Goal: Obtain resource: Download file/media

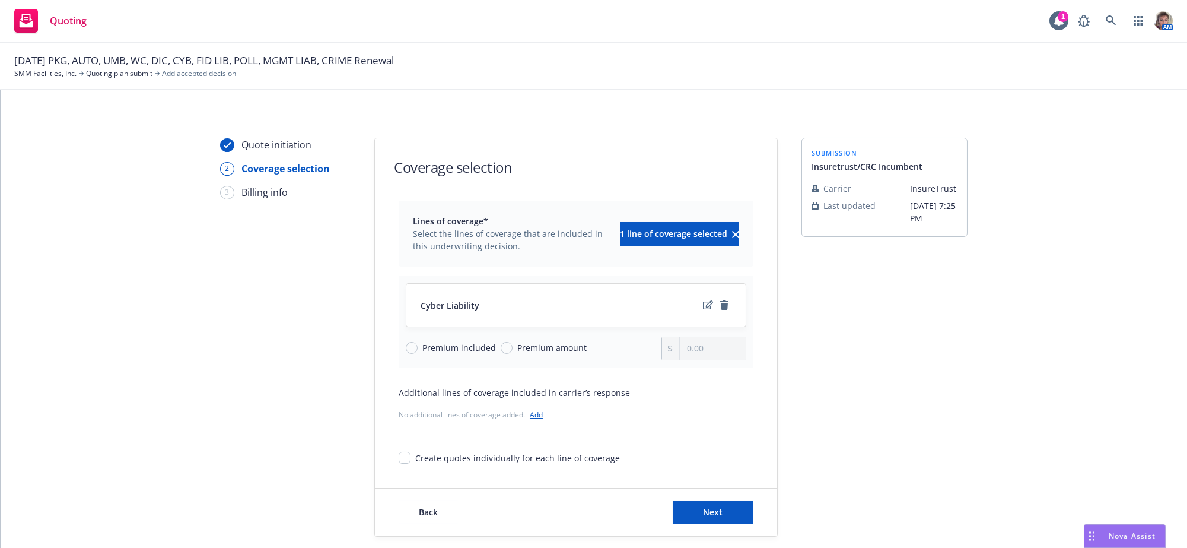
click at [854, 284] on div "submission Insuretrust/CRC Incumbent Carrier InsureTrust Last updated [DATE] 7:…" at bounding box center [885, 337] width 166 height 399
click at [1106, 529] on div "Nova Assist" at bounding box center [1125, 536] width 81 height 23
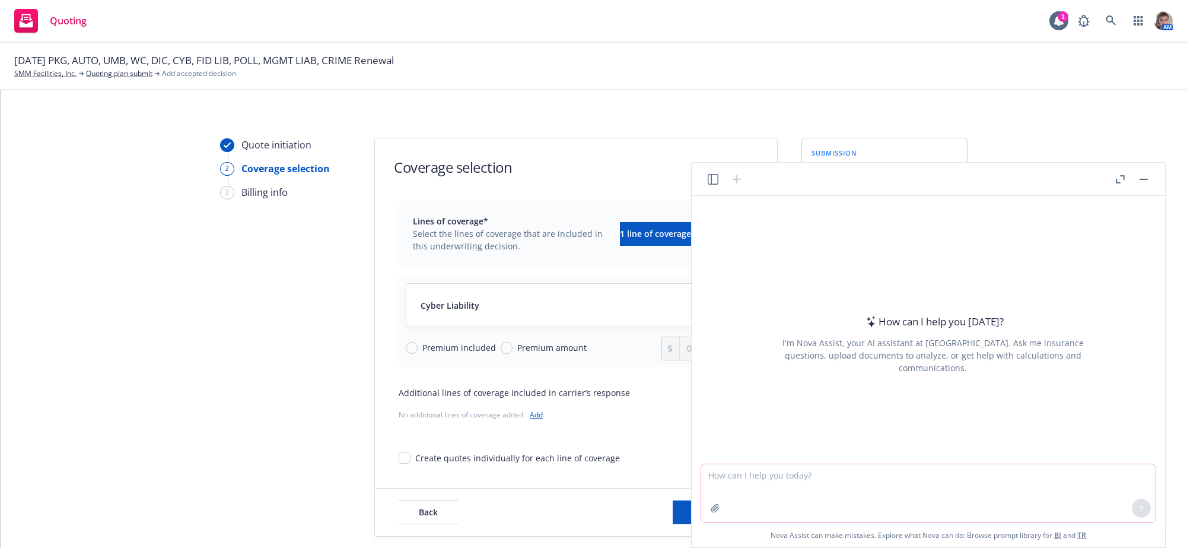
click at [973, 475] on textarea at bounding box center [928, 493] width 455 height 58
type textarea "who is [PERSON_NAME]"
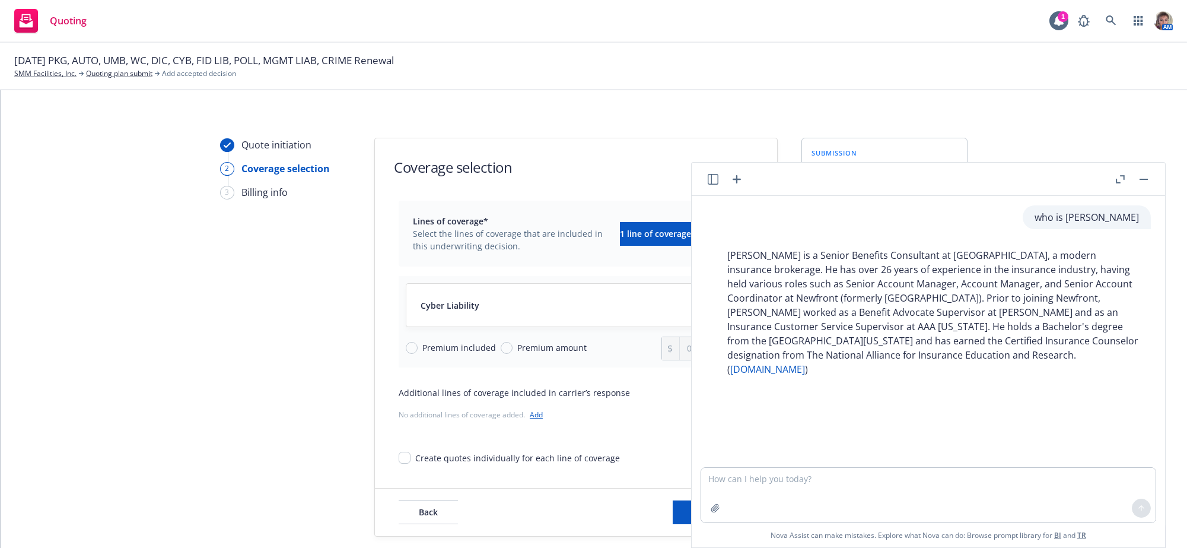
click at [1141, 175] on button "button" at bounding box center [1144, 179] width 14 height 14
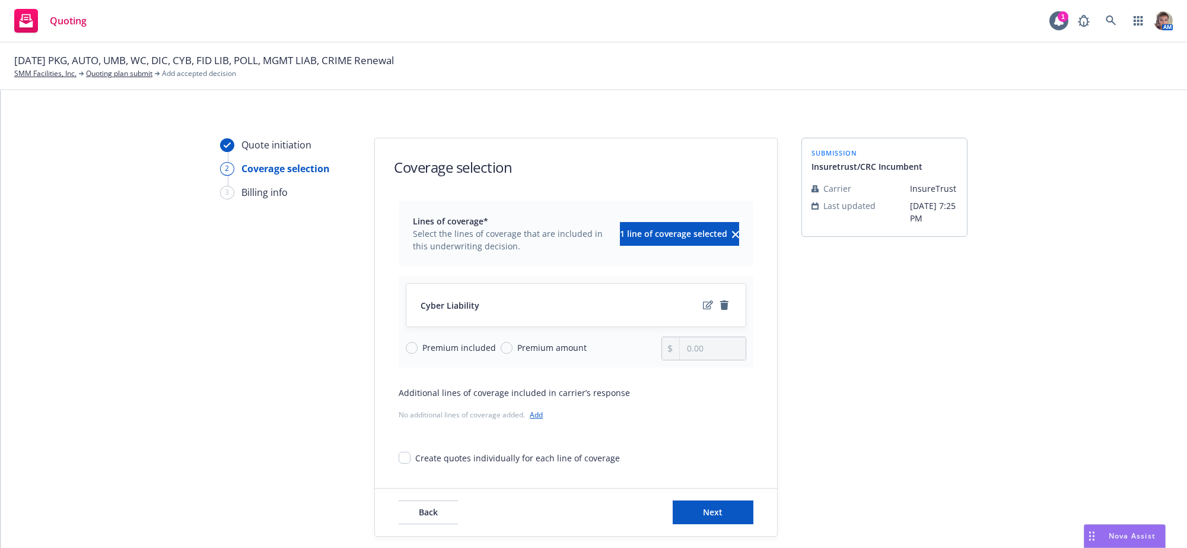
click at [1135, 250] on div "Quote initiation 2 Coverage selection 3 Billing info Coverage selection Lines o…" at bounding box center [594, 337] width 1158 height 399
click at [932, 376] on div "submission Insuretrust/CRC Incumbent Carrier InsureTrust Last updated [DATE] 7:…" at bounding box center [885, 337] width 166 height 399
click at [501, 354] on input "Premium amount" at bounding box center [507, 348] width 12 height 12
radio input "true"
drag, startPoint x: 720, startPoint y: 364, endPoint x: 649, endPoint y: 379, distance: 72.7
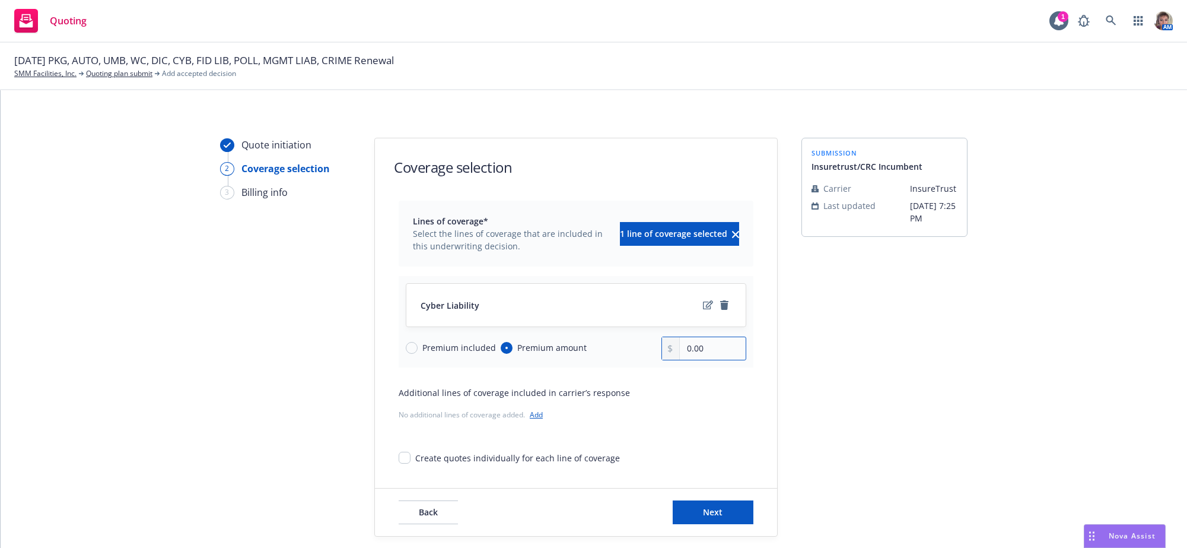
click at [649, 367] on div "Cyber Liability Premium included Premium amount 0.00" at bounding box center [576, 321] width 355 height 91
type input "9,355.00"
click at [980, 371] on div "Quote initiation 2 Coverage selection 3 Billing info Coverage selection Lines o…" at bounding box center [594, 337] width 1158 height 399
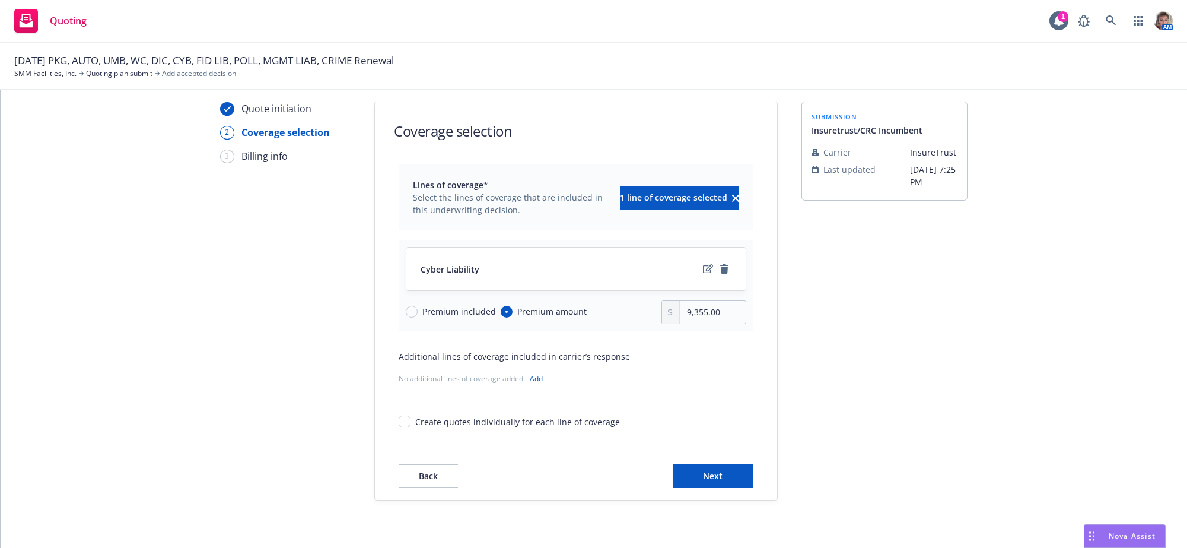
scroll to position [59, 0]
click at [700, 468] on button "Next" at bounding box center [713, 476] width 81 height 24
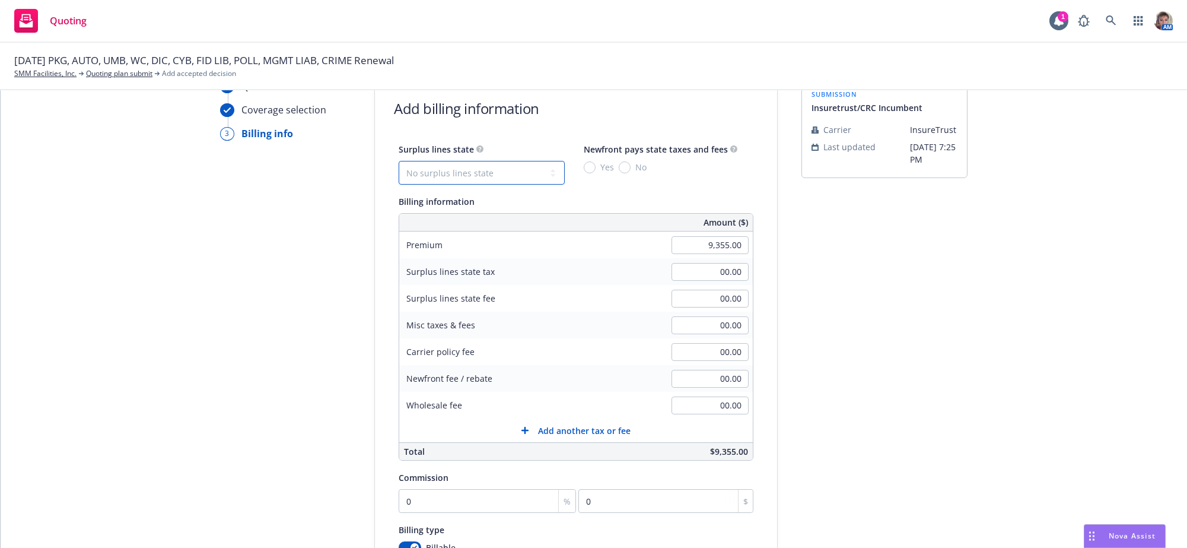
click at [476, 182] on select "No surplus lines state [US_STATE] [US_STATE] [US_STATE] [US_STATE] [US_STATE] […" at bounding box center [482, 173] width 166 height 24
select select "CA"
click at [399, 169] on select "No surplus lines state [US_STATE] [US_STATE] [US_STATE] [US_STATE] [US_STATE] […" at bounding box center [482, 173] width 166 height 24
type input "280.65"
type input "16.84"
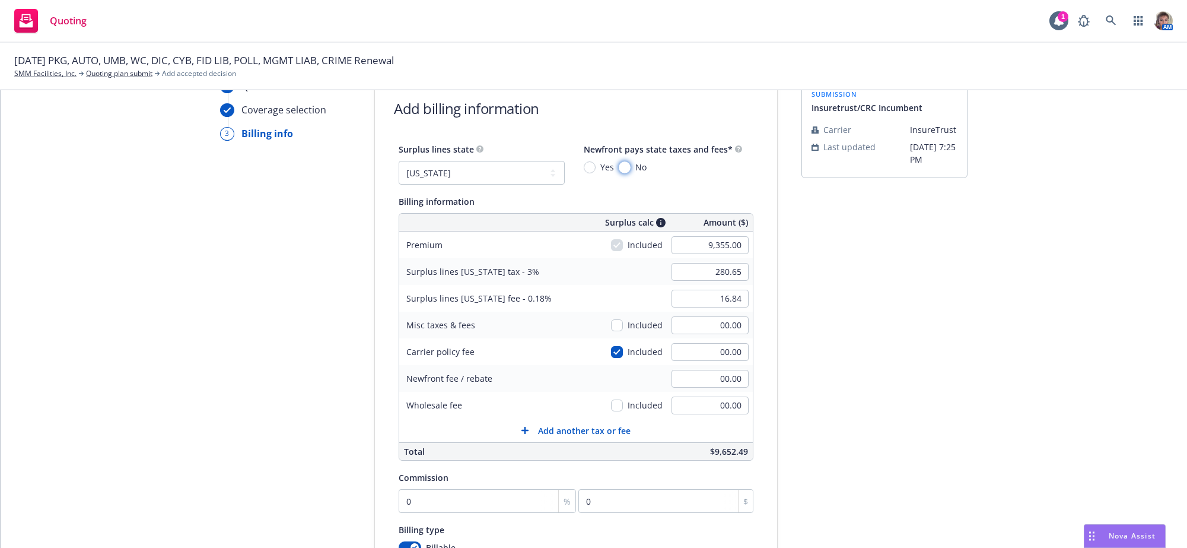
click at [624, 173] on input "No" at bounding box center [625, 167] width 12 height 12
radio input "true"
click at [973, 415] on div "Quote initiation Coverage selection 3 Billing info Add billing information Surp…" at bounding box center [594, 382] width 1158 height 607
click at [689, 414] on input "00.00" at bounding box center [710, 405] width 77 height 18
type input "350.00"
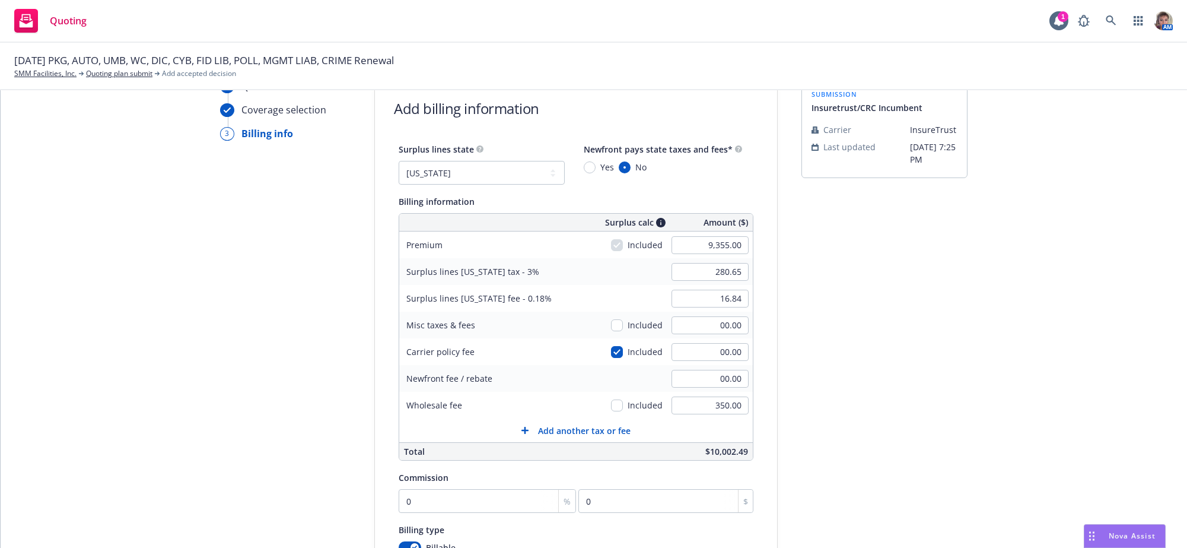
click at [1035, 281] on div "Quote initiation Coverage selection 3 Billing info Add billing information Surp…" at bounding box center [594, 382] width 1158 height 607
click at [611, 411] on input "checkbox" at bounding box center [617, 405] width 12 height 12
checkbox input "true"
type input "291.15"
type input "17.47"
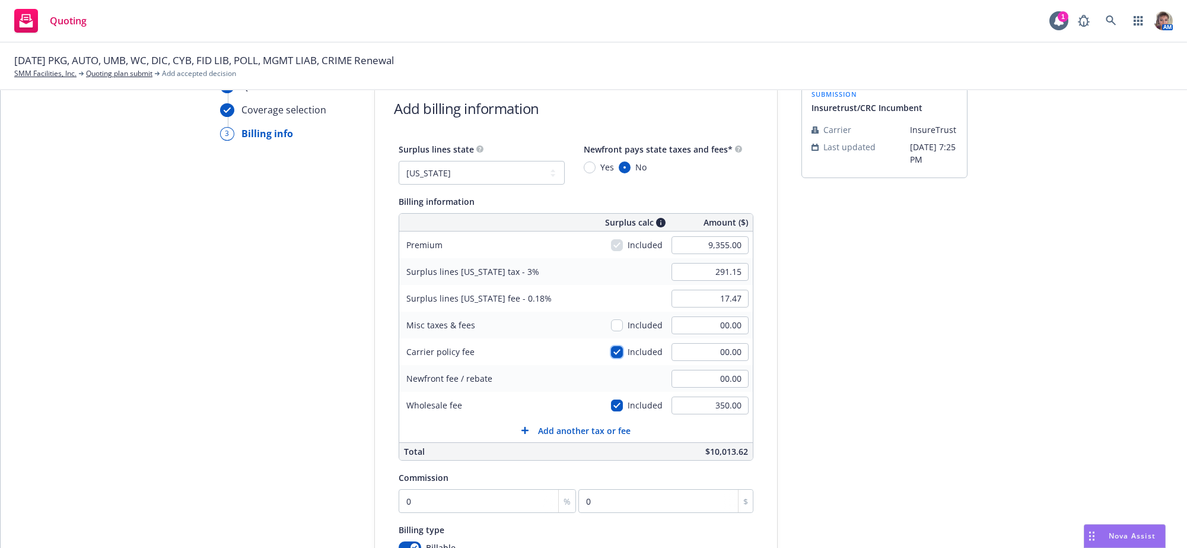
click at [611, 358] on input "checkbox" at bounding box center [617, 352] width 12 height 12
checkbox input "false"
click at [894, 367] on div "submission Insuretrust/CRC Incumbent Carrier InsureTrust Last updated [DATE] 7:…" at bounding box center [885, 382] width 166 height 607
click at [878, 374] on div "submission Insuretrust/CRC Incumbent Carrier InsureTrust Last updated [DATE] 7:…" at bounding box center [885, 382] width 166 height 607
click at [422, 513] on input "0" at bounding box center [487, 501] width 177 height 24
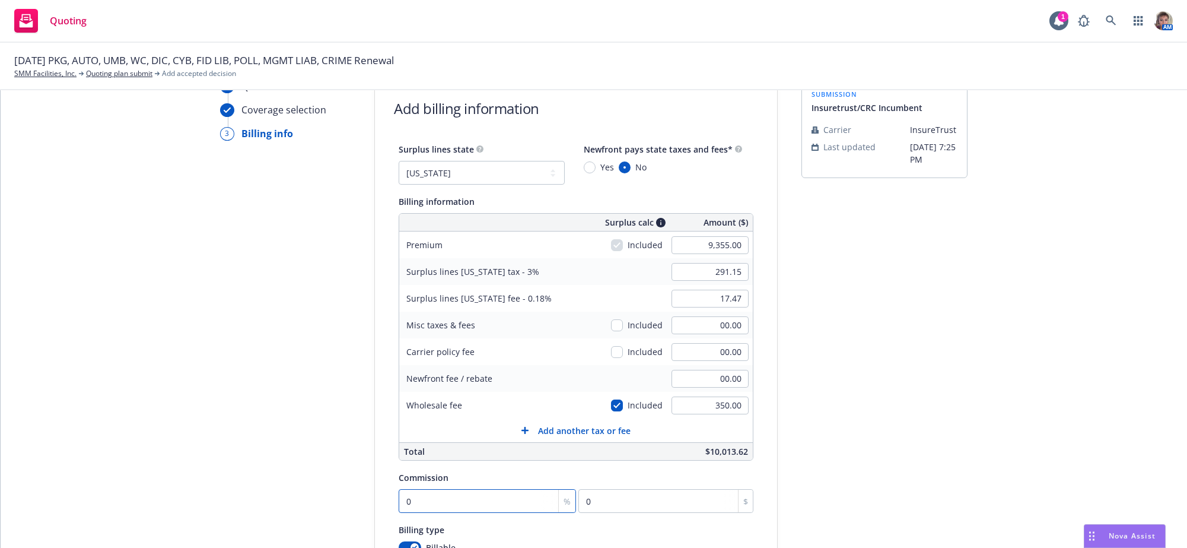
type input "1"
type input "93.55"
type input "12"
type input "1122.6"
type input "12.5"
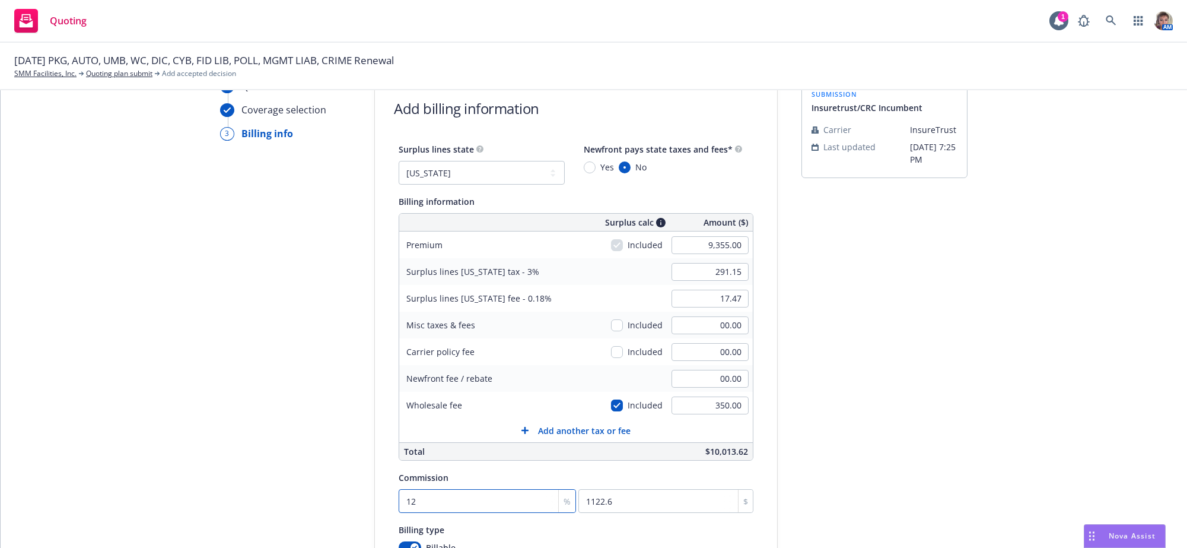
type input "1169.38"
type input "12.5"
click at [908, 374] on div "submission Insuretrust/CRC Incumbent Carrier InsureTrust Last updated [DATE] 7:…" at bounding box center [885, 382] width 166 height 607
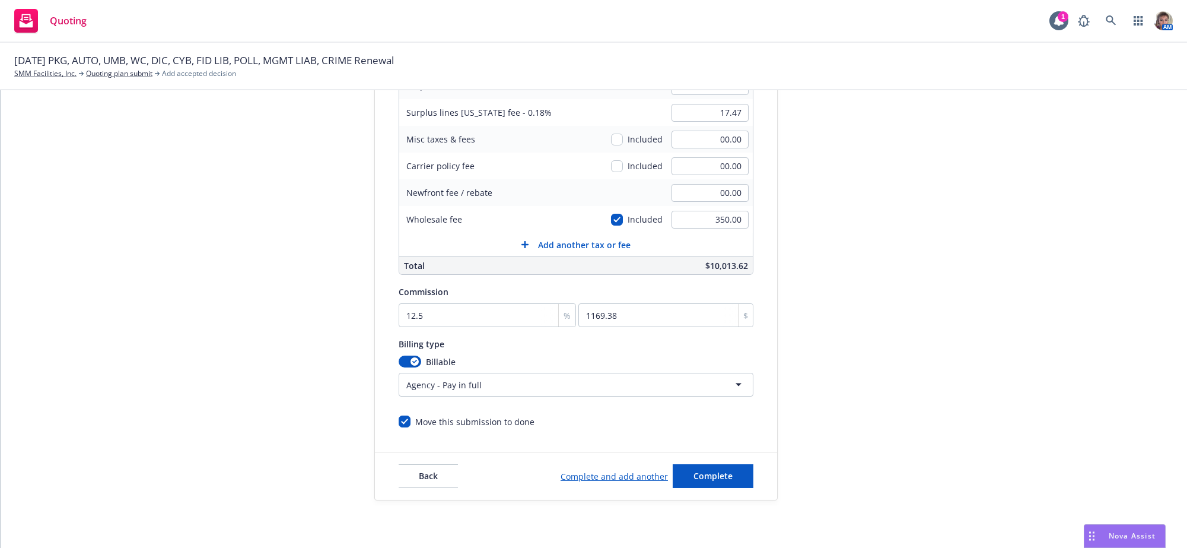
scroll to position [288, 0]
click at [707, 473] on span "Complete" at bounding box center [713, 475] width 39 height 11
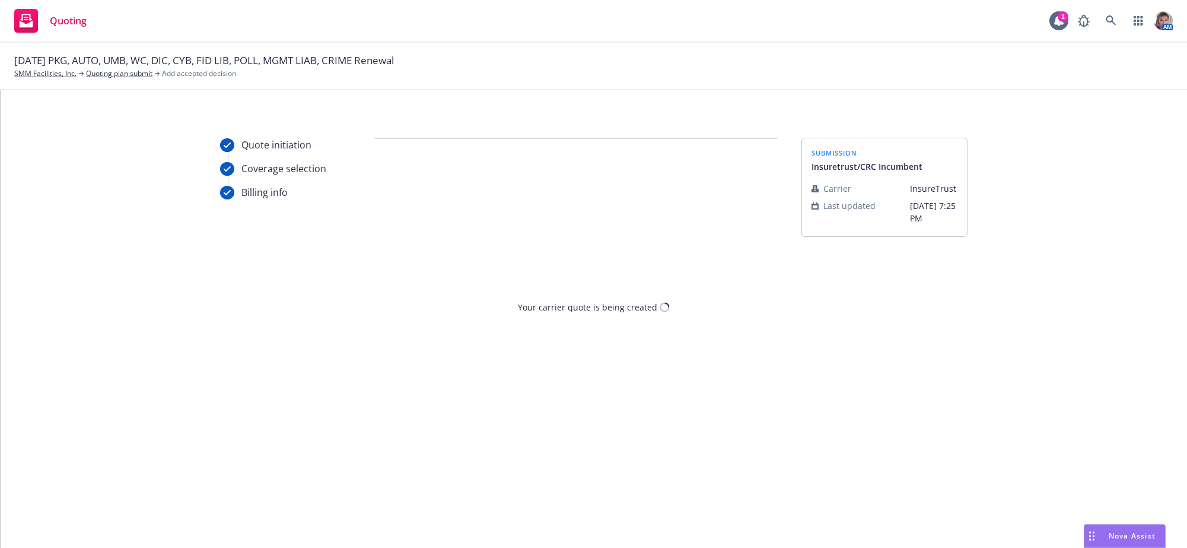
scroll to position [0, 0]
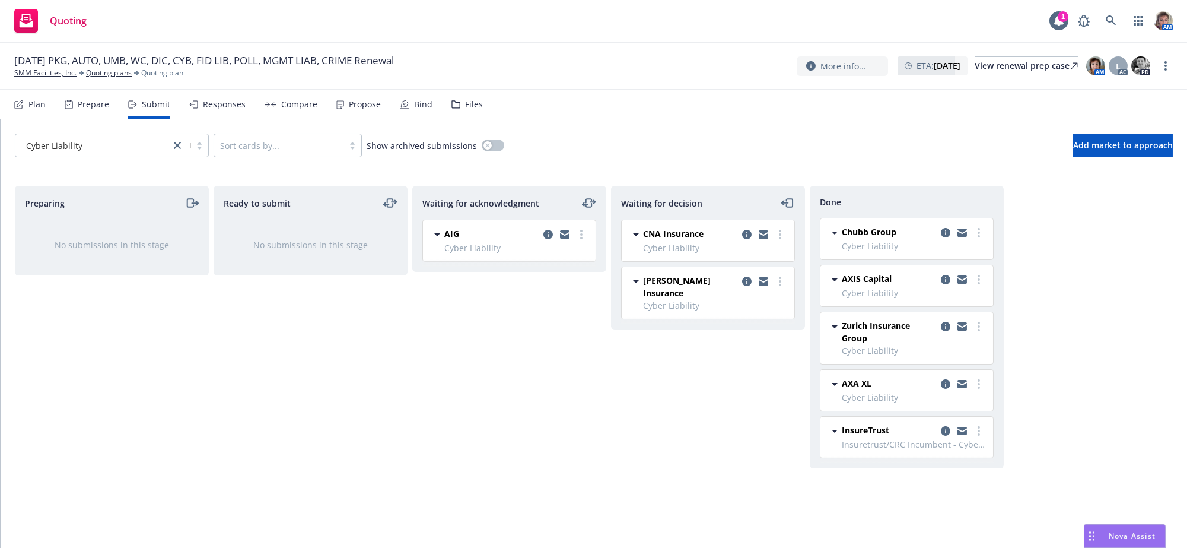
click at [636, 436] on div "Waiting for decision CNA Insurance Cyber Liability [DATE] 7:26 PM [PERSON_NAME]…" at bounding box center [708, 354] width 194 height 337
click at [749, 239] on icon "copy logging email" at bounding box center [746, 234] width 9 height 9
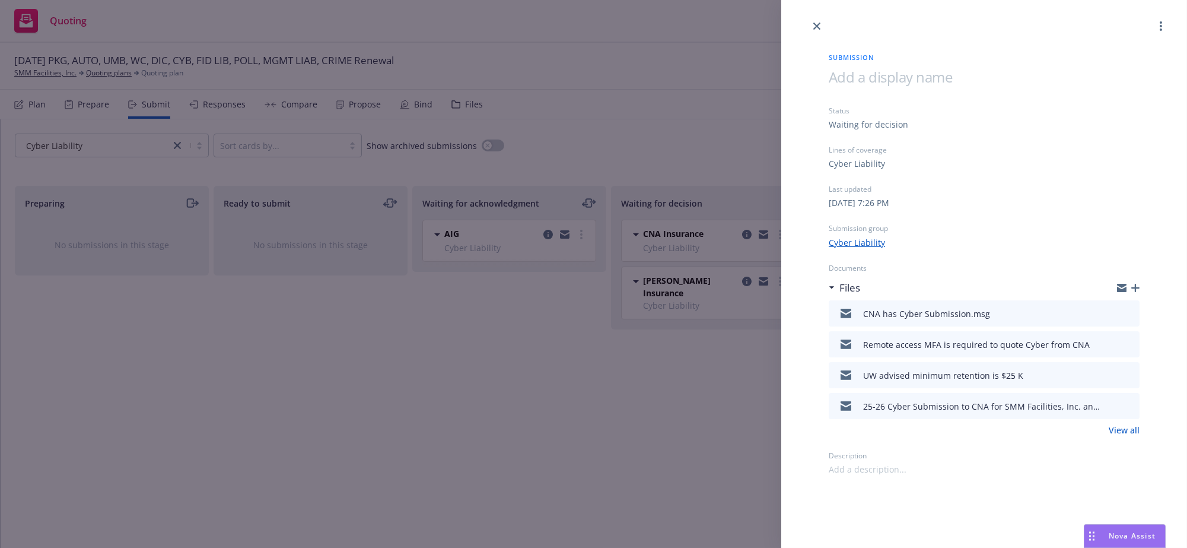
click at [857, 249] on link "Cyber Liability" at bounding box center [857, 242] width 56 height 12
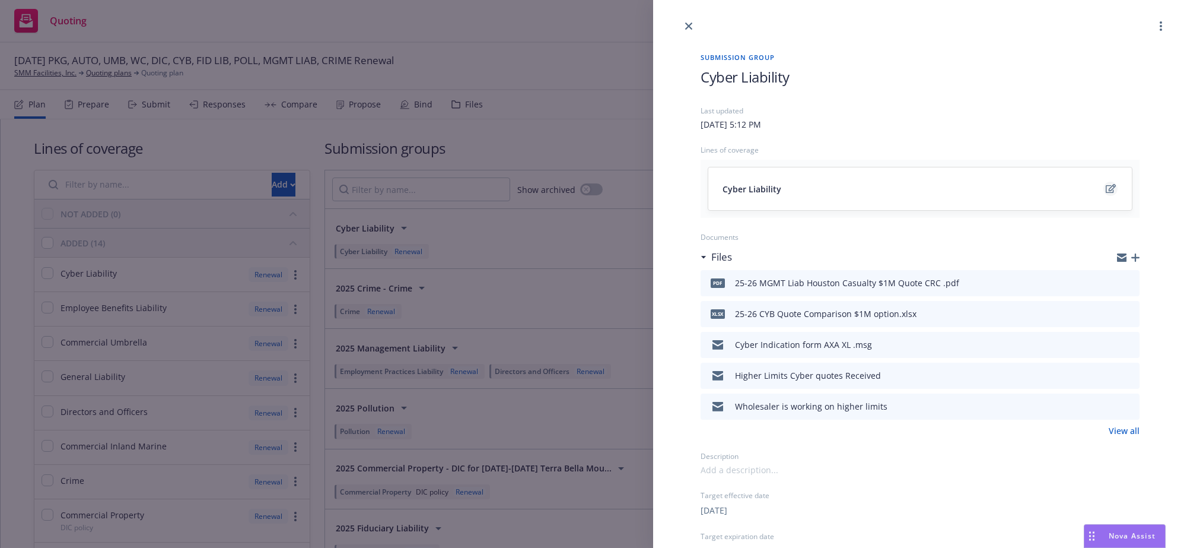
click at [1106, 193] on icon "edit" at bounding box center [1111, 188] width 10 height 9
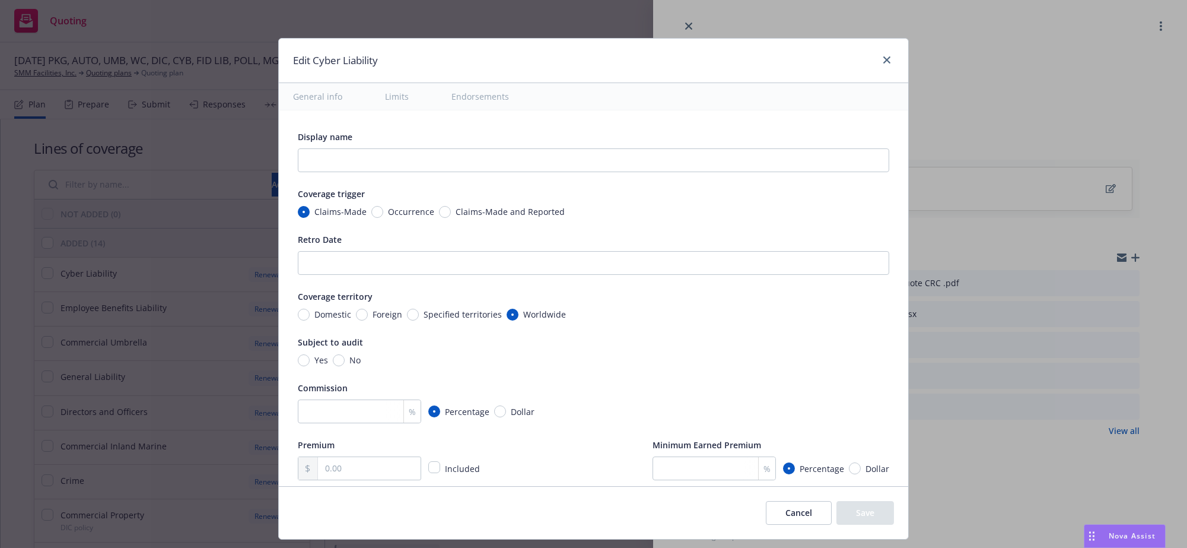
type textarea "x"
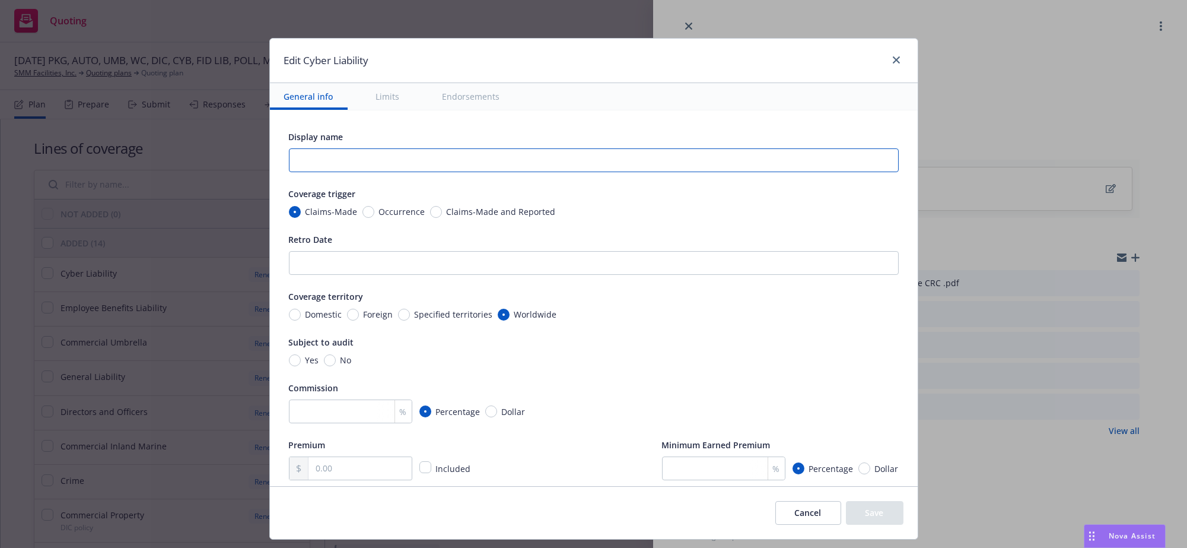
click at [298, 172] on input "text" at bounding box center [594, 160] width 610 height 24
type input "$"
type textarea "x"
type input "$1"
type textarea "x"
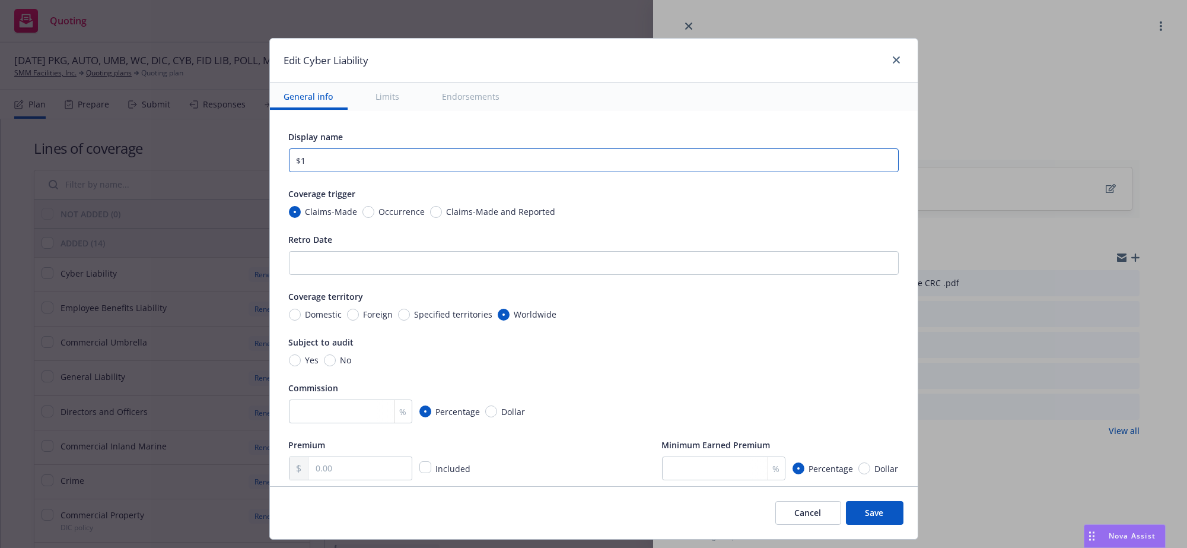
type input "$1M"
type textarea "x"
type input "$1M"
type textarea "x"
type input "$1M L"
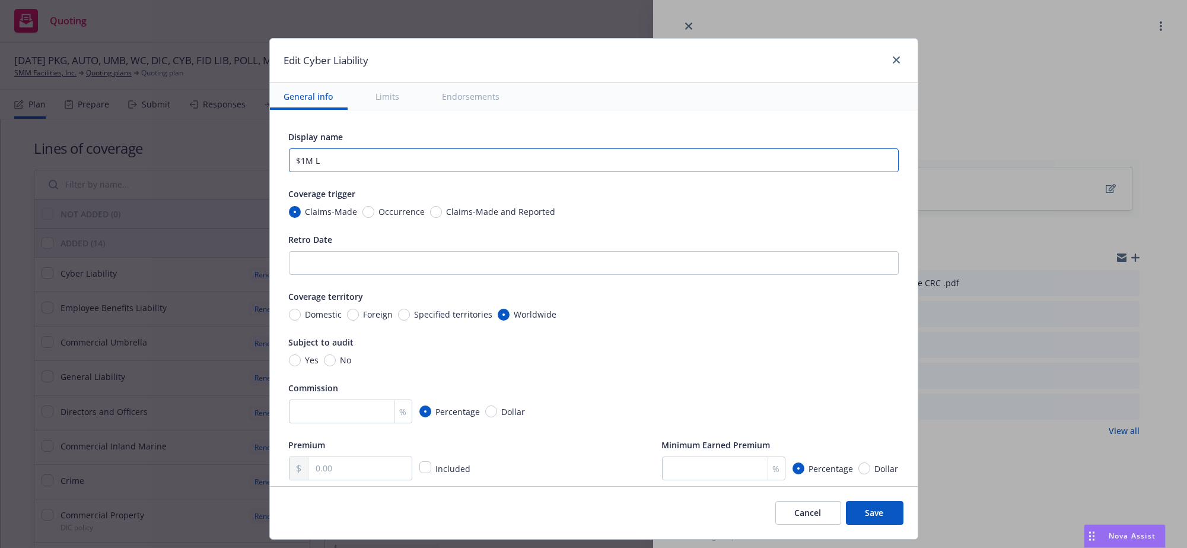
type textarea "x"
type input "$1M Limi"
type textarea "x"
type input "$1M Limit"
click at [336, 275] on input "Retro Date" at bounding box center [594, 263] width 610 height 24
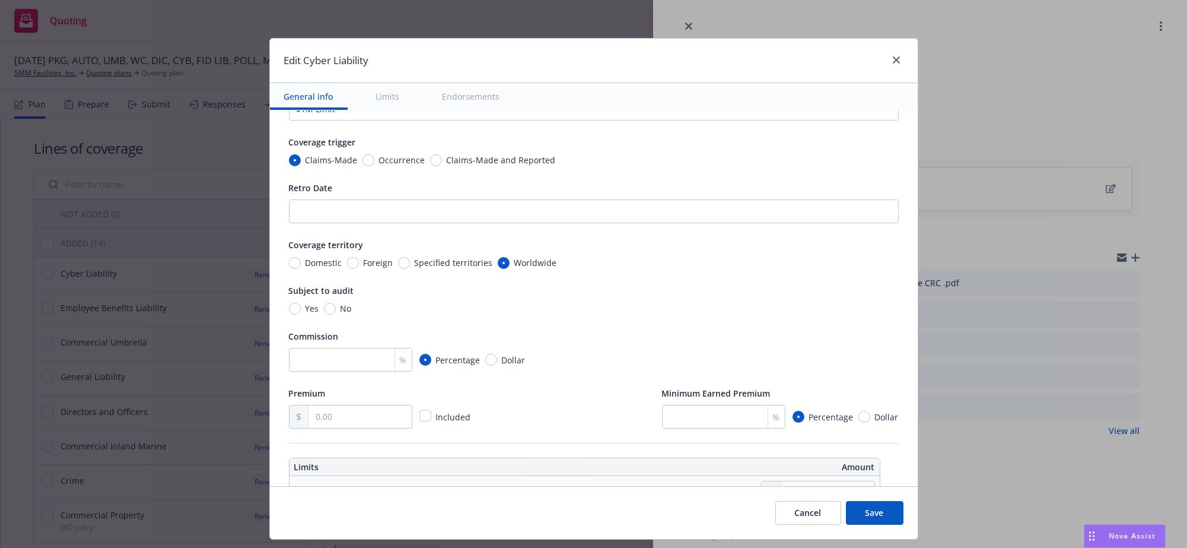
scroll to position [96, 0]
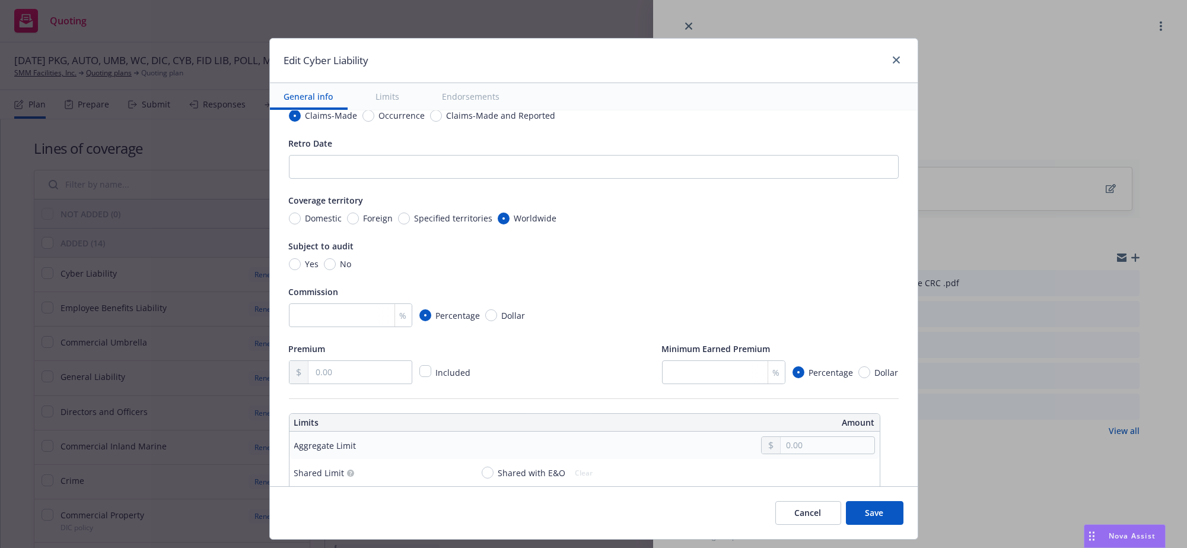
click at [325, 270] on div "No" at bounding box center [338, 264] width 28 height 12
click at [325, 270] on input "No" at bounding box center [330, 264] width 12 height 12
radio input "true"
type textarea "x"
click at [325, 270] on div "No" at bounding box center [338, 264] width 28 height 12
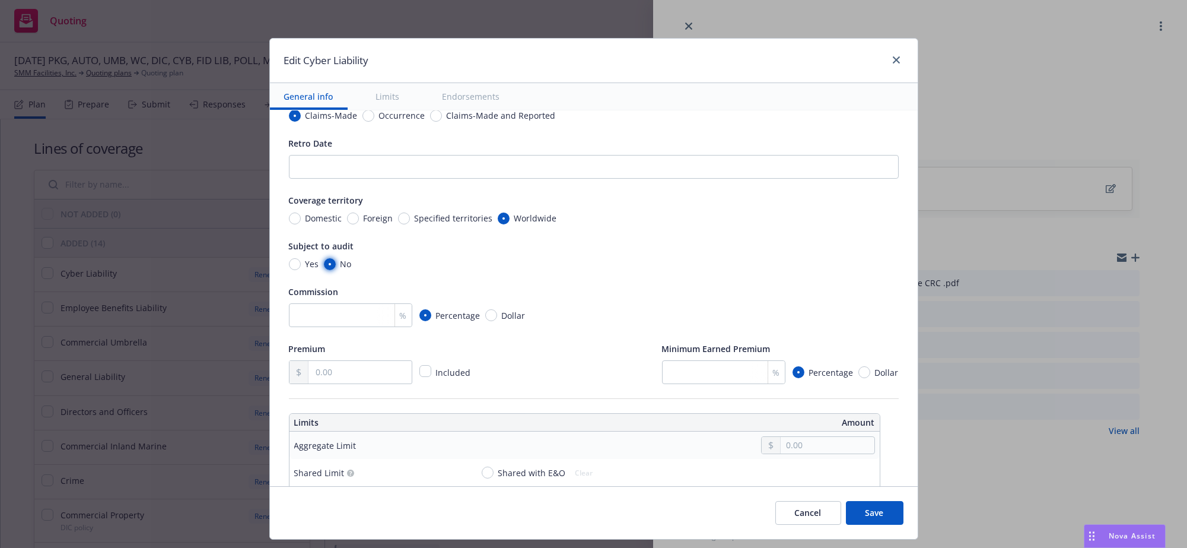
click at [325, 270] on input "No" at bounding box center [330, 264] width 12 height 12
click at [329, 327] on input "number" at bounding box center [350, 315] width 123 height 24
type input "1"
type textarea "x"
type input "12"
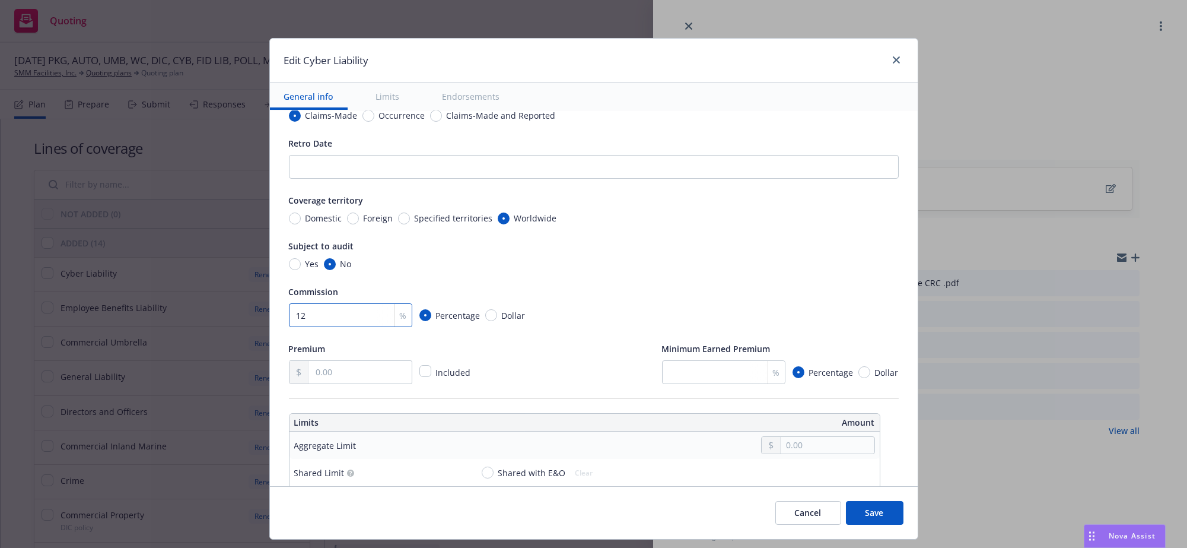
type textarea "x"
type input "12.5"
type textarea "x"
type input "12.5"
click at [519, 380] on div "Premium Included Minimum Earned Premium % Percentage Dollar" at bounding box center [594, 362] width 610 height 43
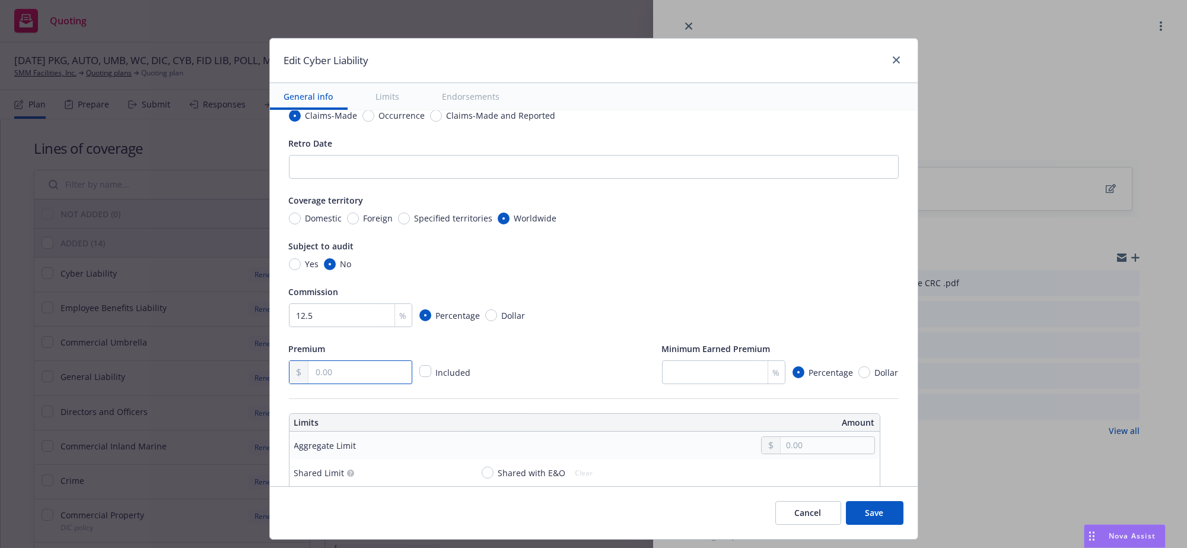
click at [357, 383] on input "text" at bounding box center [360, 372] width 103 height 23
type input "9.00"
type textarea "x"
type input "93.00"
type textarea "x"
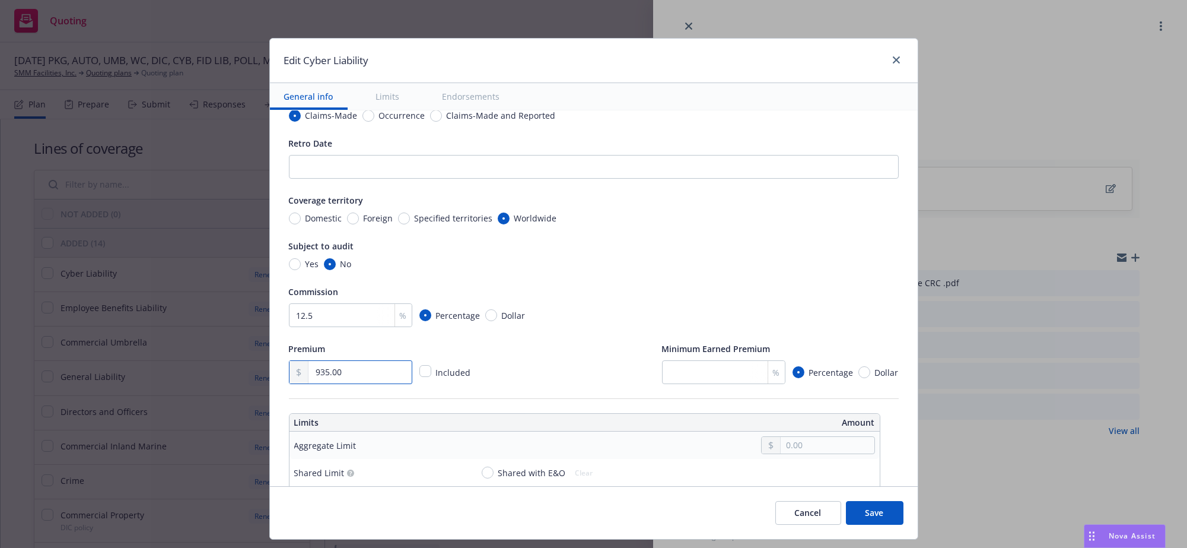
type input "9,355.00"
type textarea "x"
type input "9,355.00"
type textarea "x"
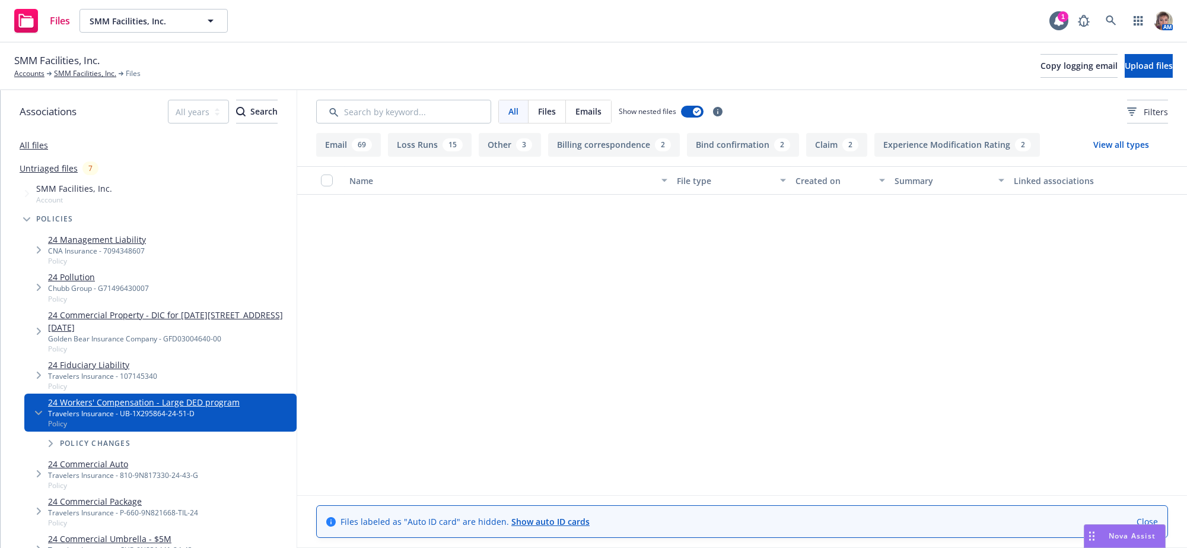
scroll to position [4005, 0]
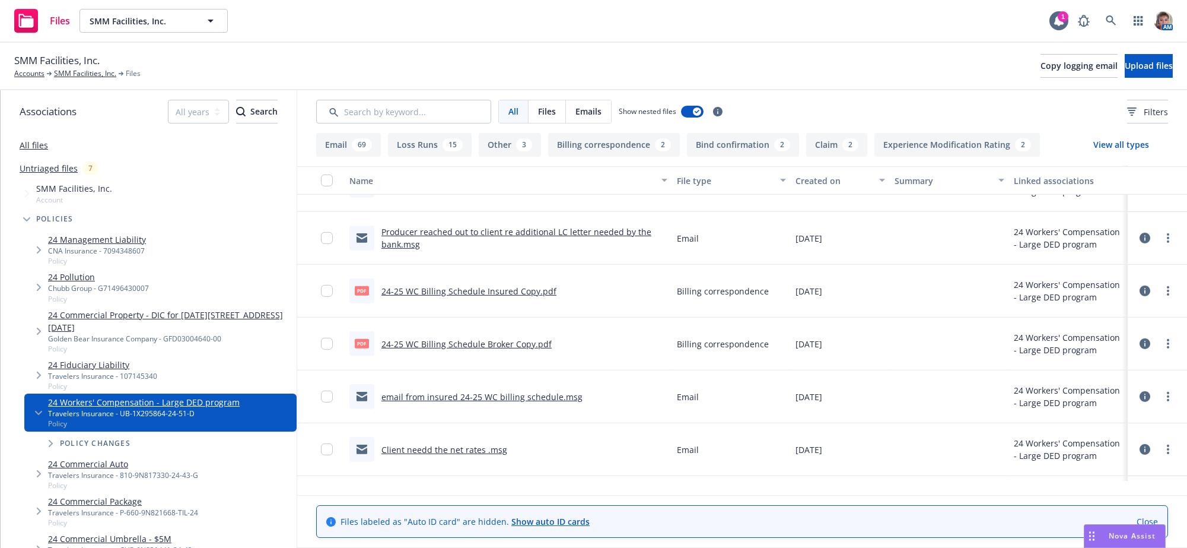
click at [517, 349] on link "24-25 WC Billing Schedule Broker Copy.pdf" at bounding box center [467, 343] width 170 height 11
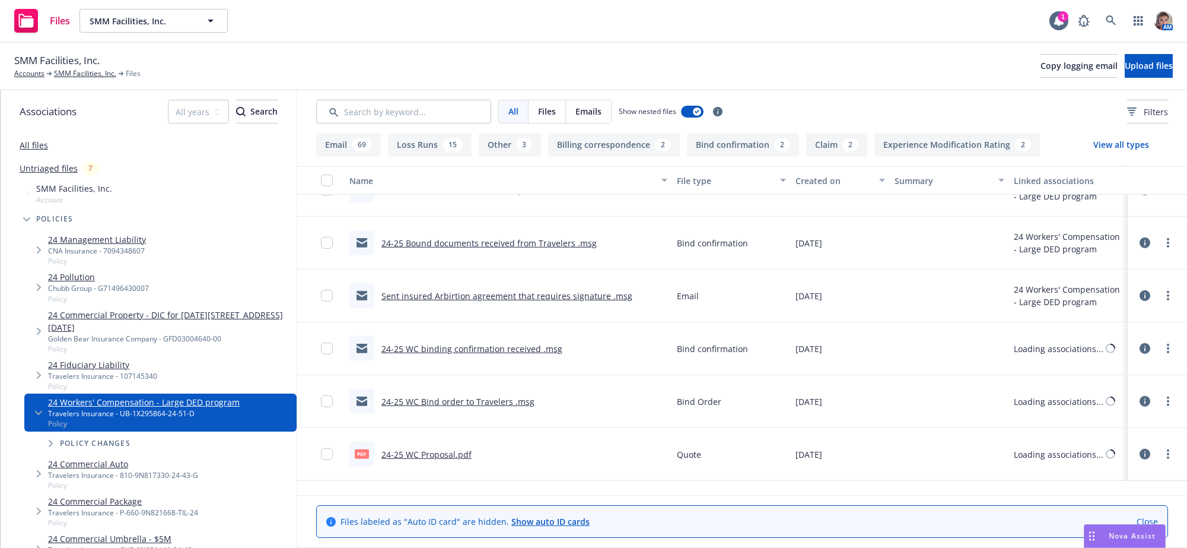
scroll to position [5165, 0]
click at [475, 354] on link "24-25 WC binding confirmation received .msg" at bounding box center [472, 348] width 181 height 11
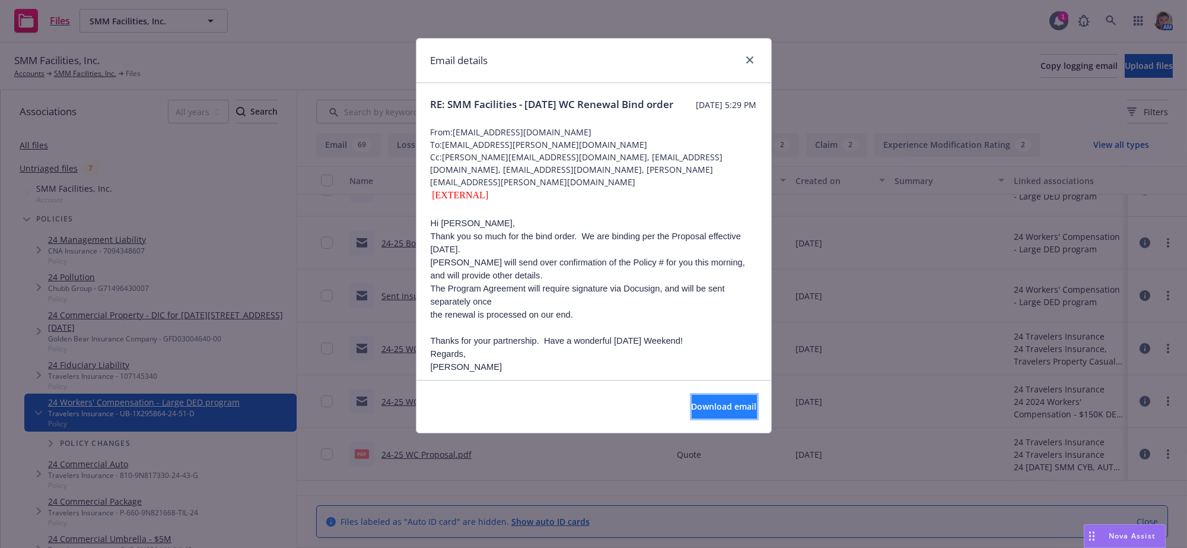
click at [714, 412] on span "Download email" at bounding box center [724, 406] width 65 height 11
click at [749, 58] on icon "close" at bounding box center [749, 59] width 7 height 7
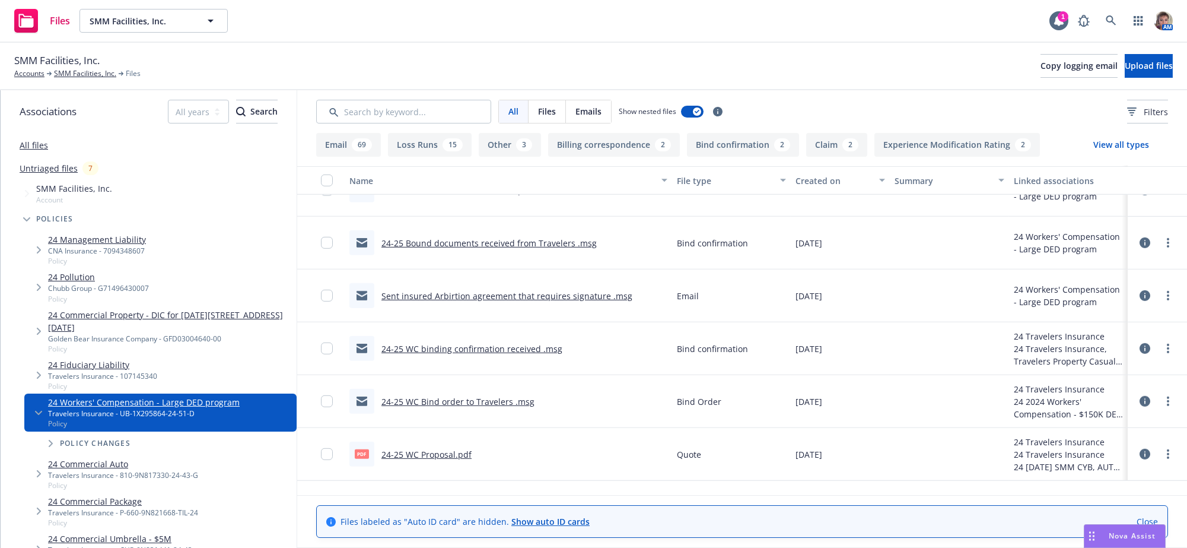
click at [544, 249] on link "24-25 Bound documents received from Travelers .msg" at bounding box center [489, 242] width 215 height 11
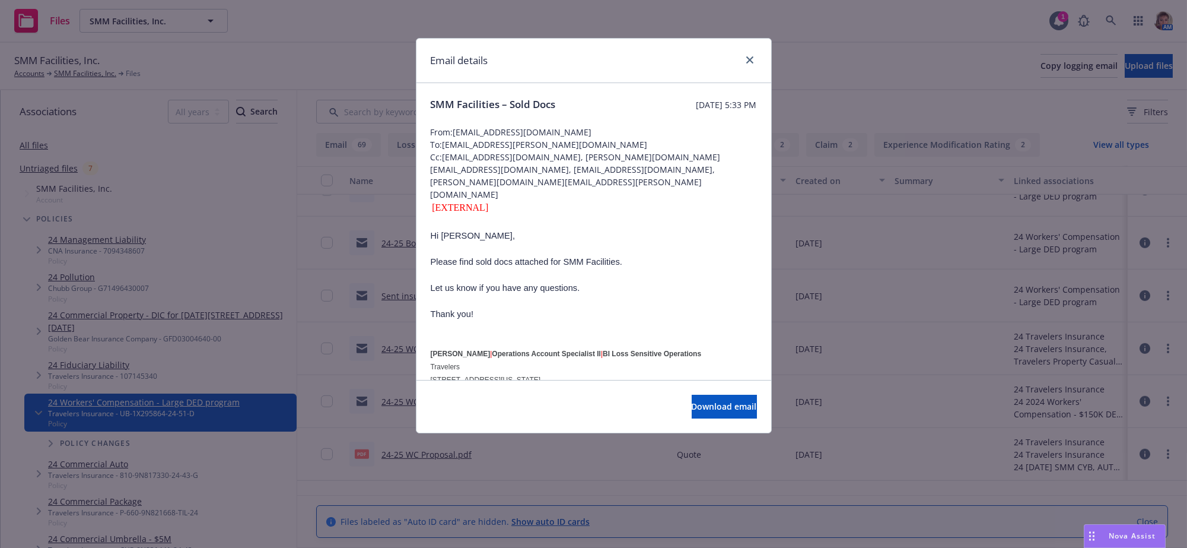
click at [743, 387] on div "Download email" at bounding box center [594, 406] width 355 height 53
click at [747, 401] on div "Download email" at bounding box center [594, 406] width 355 height 53
click at [748, 415] on button "Download email" at bounding box center [724, 407] width 65 height 24
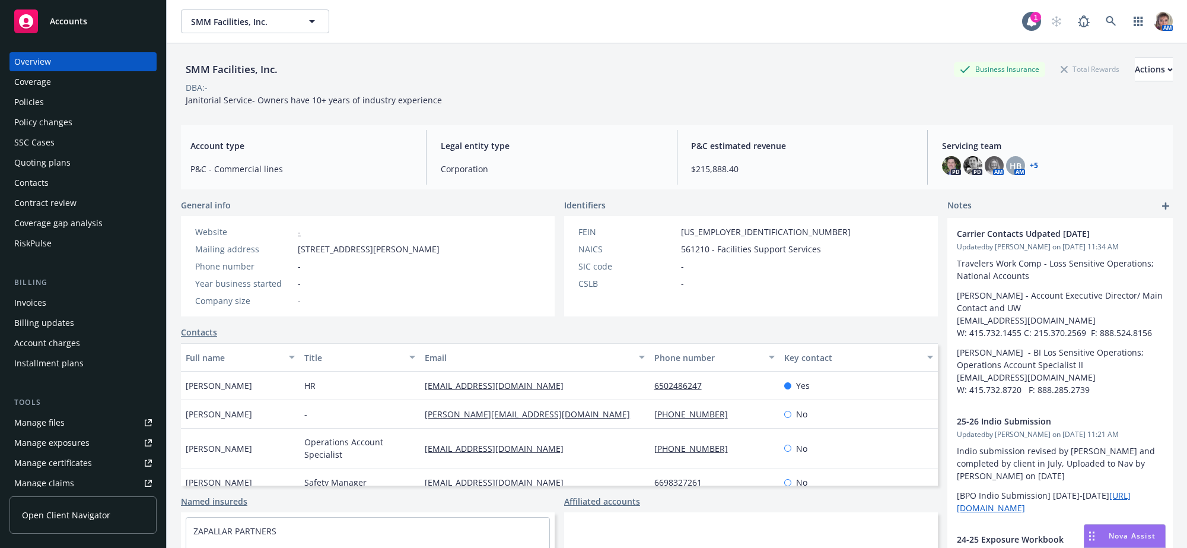
click at [48, 112] on div "Policies" at bounding box center [83, 102] width 138 height 19
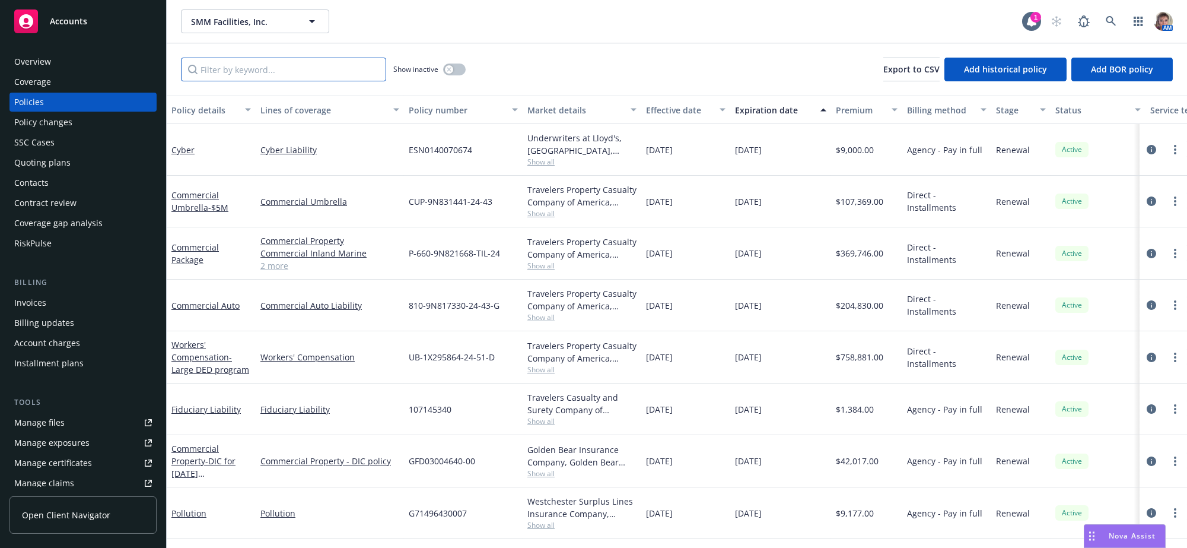
click at [262, 80] on input "Filter by keyword..." at bounding box center [283, 70] width 205 height 24
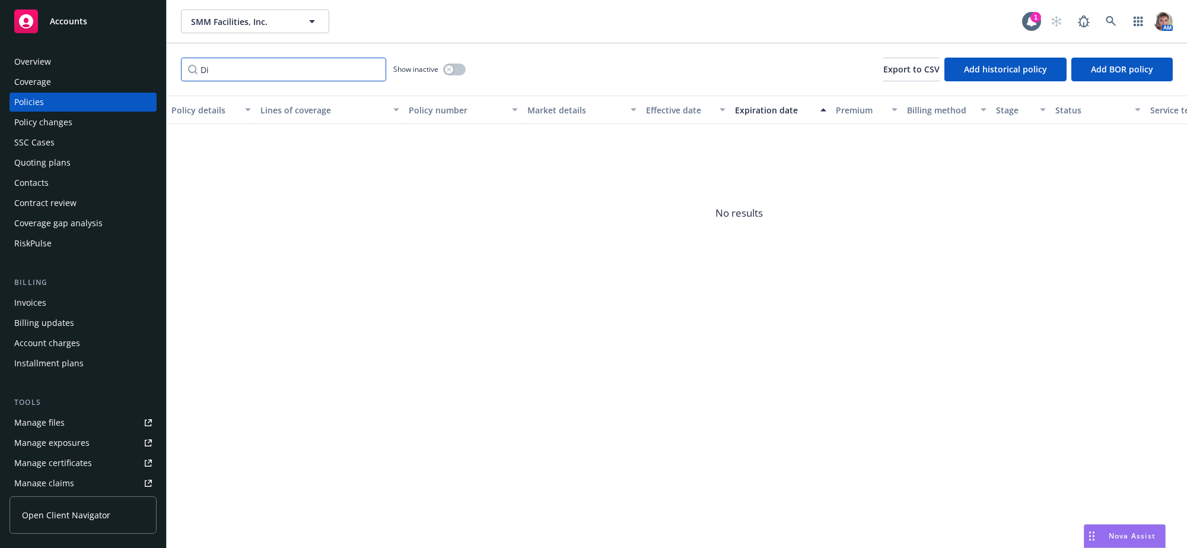
type input "D"
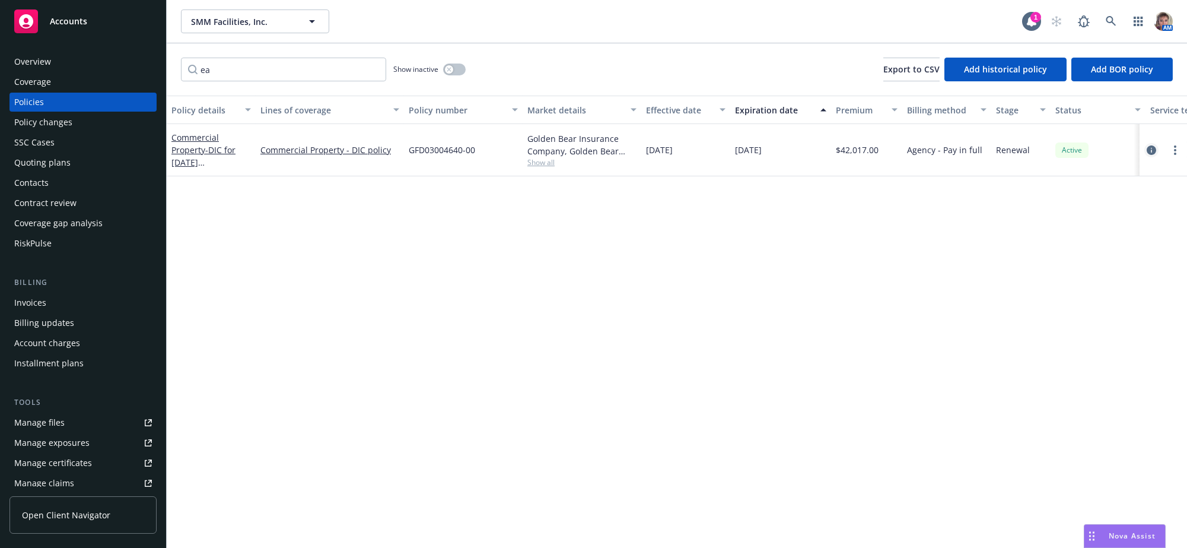
click at [1154, 155] on icon "circleInformation" at bounding box center [1151, 149] width 9 height 9
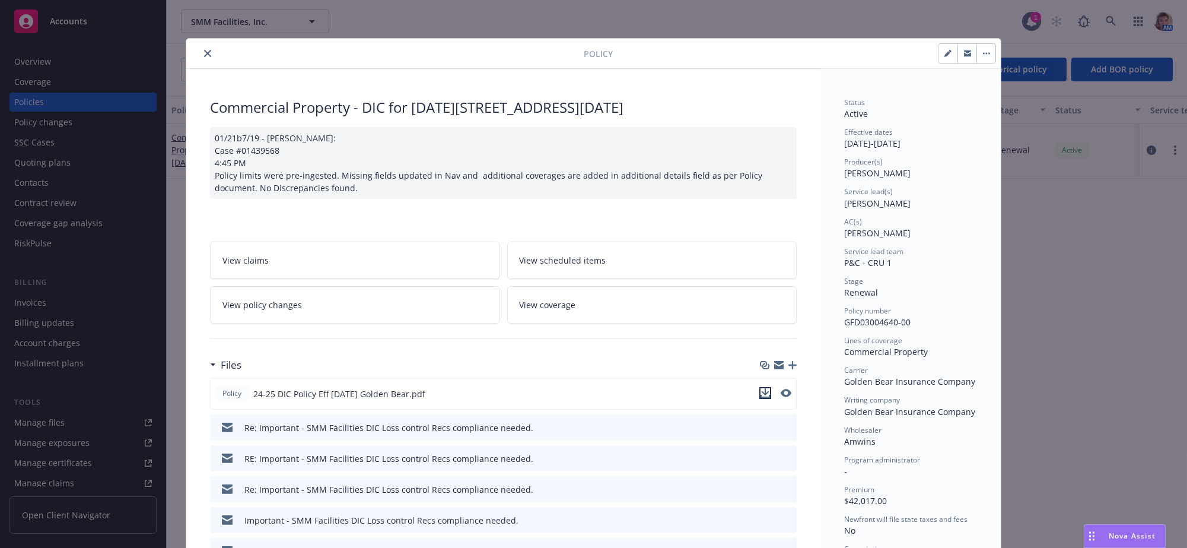
click at [761, 398] on icon "download file" at bounding box center [765, 392] width 9 height 9
click at [204, 55] on icon "close" at bounding box center [207, 53] width 7 height 7
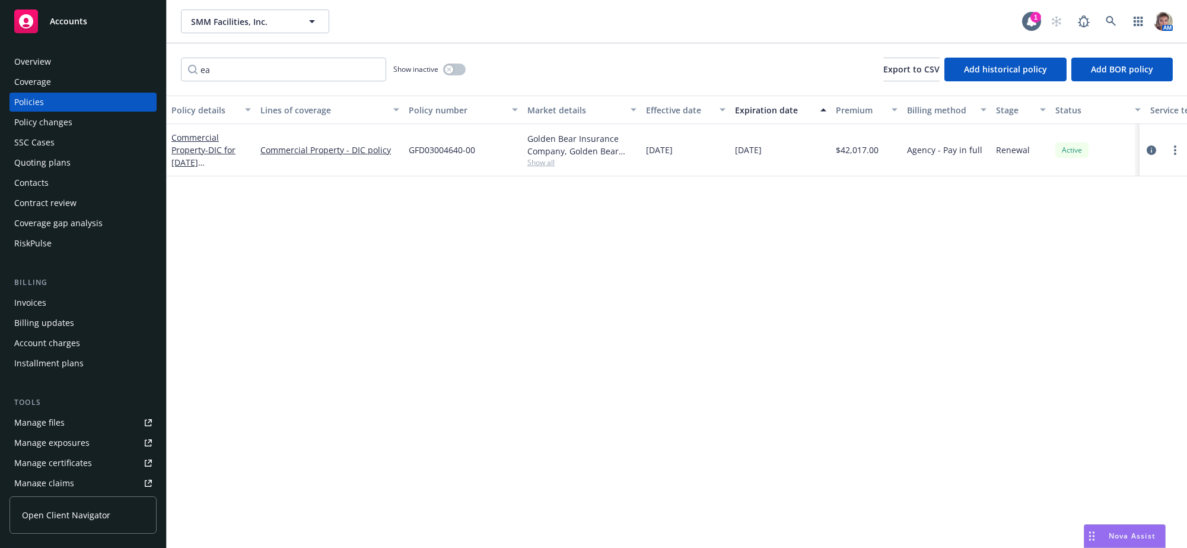
click at [75, 112] on div "Policies" at bounding box center [83, 102] width 138 height 19
drag, startPoint x: 316, startPoint y: 80, endPoint x: 132, endPoint y: 84, distance: 184.0
click at [132, 84] on div "Accounts Overview Coverage Policies Policy changes SSC Cases Quoting plans Cont…" at bounding box center [593, 274] width 1187 height 548
type input "cyber"
click at [1149, 154] on icon "circleInformation" at bounding box center [1151, 149] width 9 height 9
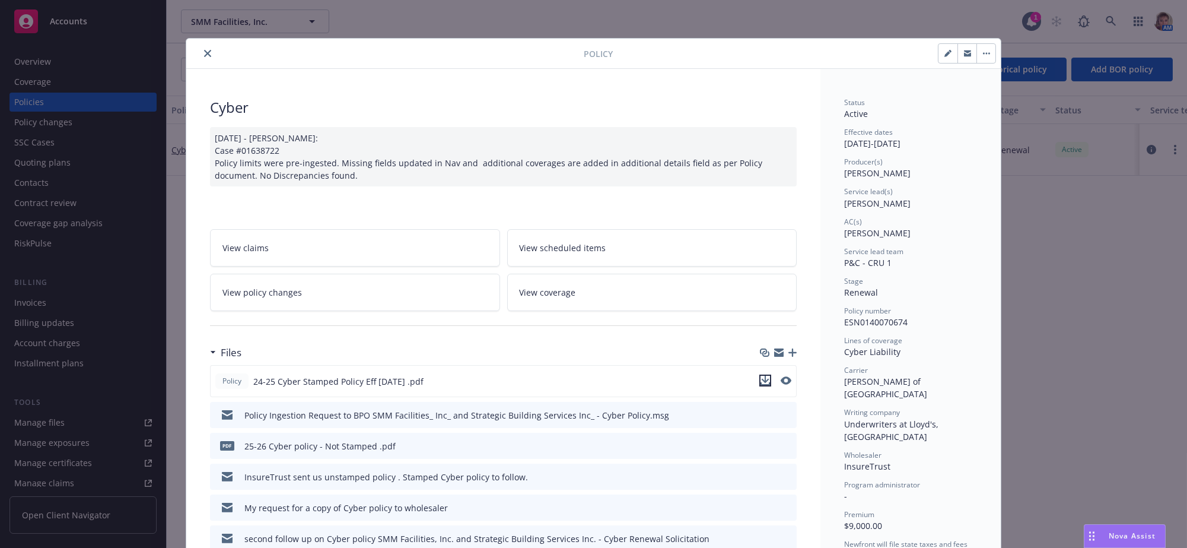
click at [764, 388] on div at bounding box center [776, 381] width 32 height 14
click at [766, 387] on div at bounding box center [777, 381] width 30 height 12
click at [761, 385] on icon "download file" at bounding box center [765, 383] width 9 height 3
click at [209, 53] on button "close" at bounding box center [208, 53] width 14 height 14
